Goal: Browse casually

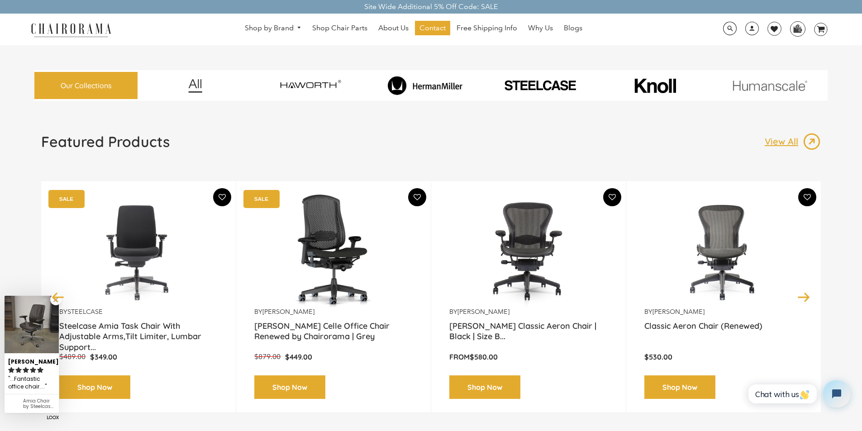
click at [459, 429] on div "Featured Products View All Previous by [PERSON_NAME] [PERSON_NAME] Classic Aero…" at bounding box center [430, 284] width 793 height 303
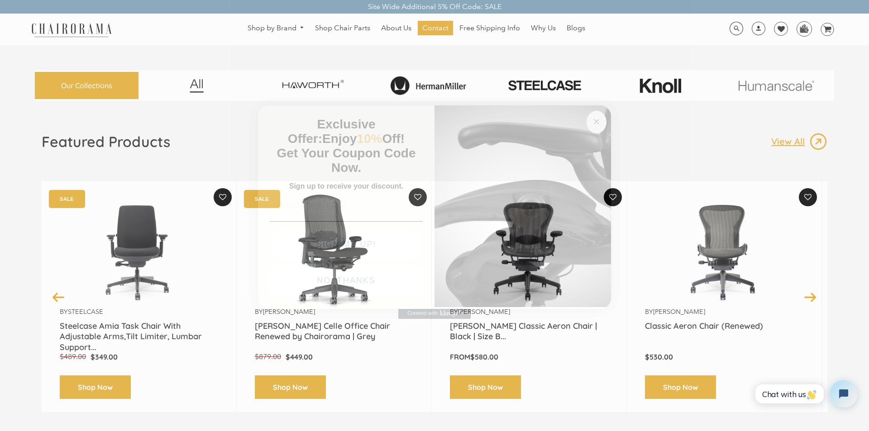
type input "[DOMAIN_NAME]"
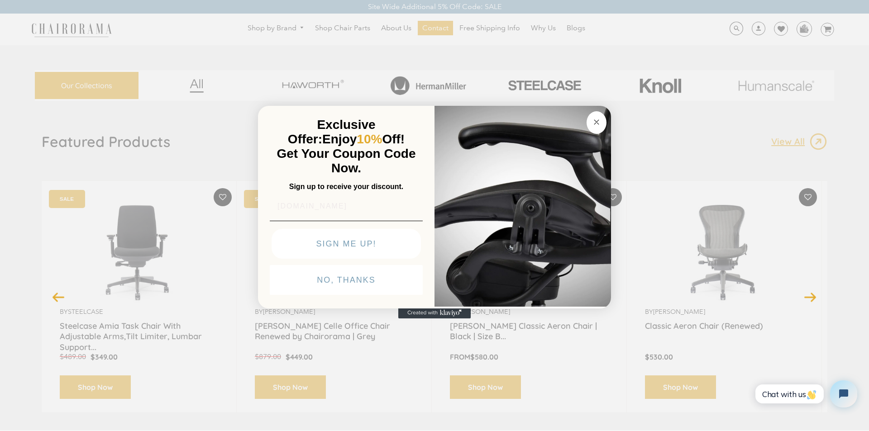
click at [301, 259] on button "SIGN ME UP!" at bounding box center [345, 244] width 149 height 30
click at [425, 24] on div "Close dialog Exclusive Offer: Enjoy 10% Off! Get Your Coupon Code Now. Sign up …" at bounding box center [434, 214] width 869 height 431
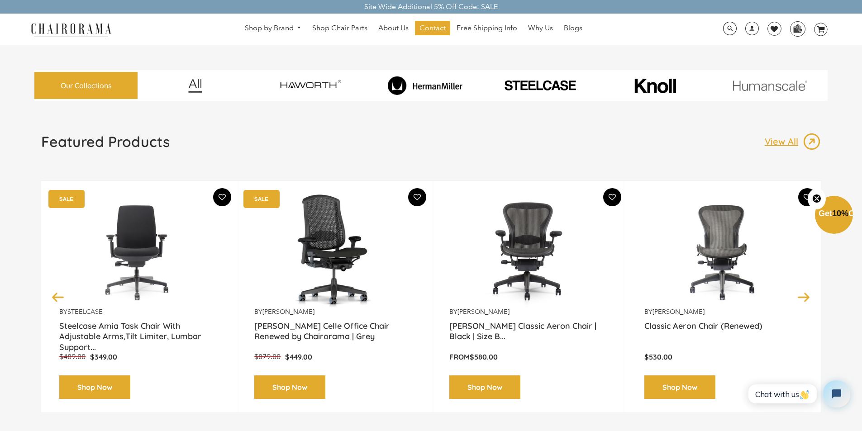
click at [454, 429] on div "Featured Products View All Previous by [PERSON_NAME] [PERSON_NAME] Classic Aero…" at bounding box center [430, 284] width 793 height 303
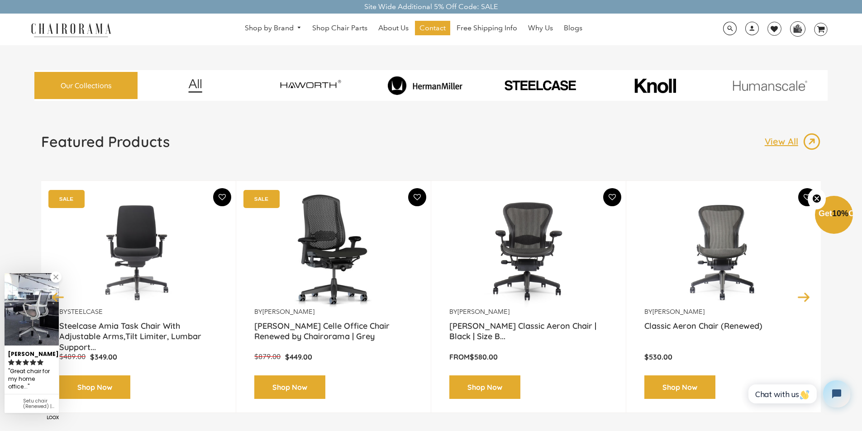
click at [586, 429] on div "Featured Products View All Previous by [PERSON_NAME] [PERSON_NAME] Classic Aero…" at bounding box center [430, 284] width 793 height 303
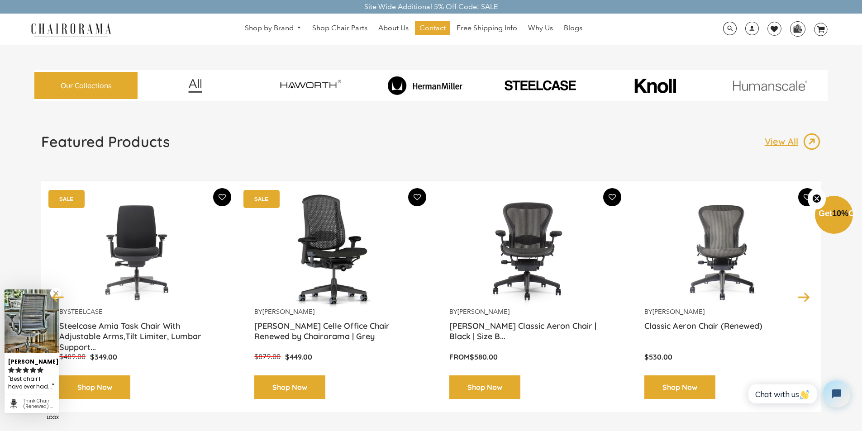
click at [56, 428] on div "Featured Products View All Previous by [PERSON_NAME] [PERSON_NAME] Classic Aero…" at bounding box center [430, 284] width 793 height 303
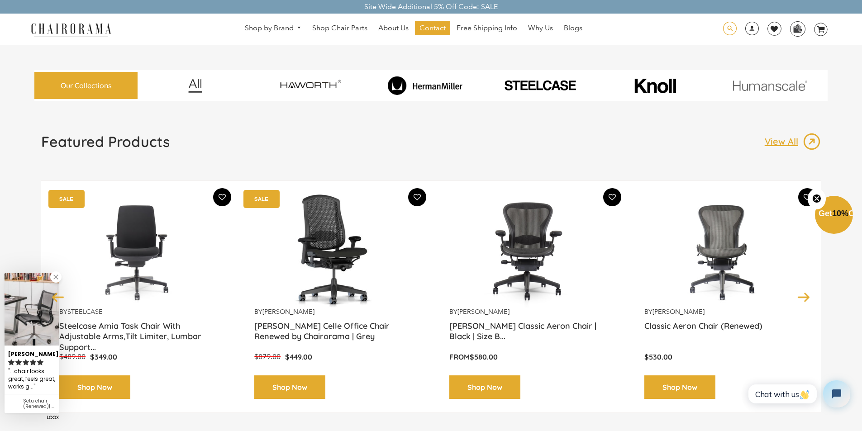
click at [728, 25] on span at bounding box center [730, 29] width 14 height 14
